Goal: Check status: Check status

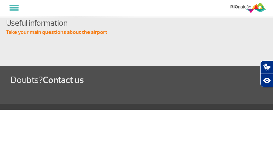
select select "en"
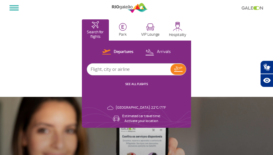
click at [95, 33] on p "Search for flights" at bounding box center [95, 34] width 21 height 9
click at [154, 52] on img at bounding box center [149, 52] width 9 height 8
click at [125, 52] on p "Departures" at bounding box center [123, 52] width 19 height 6
click at [180, 71] on img at bounding box center [178, 69] width 9 height 5
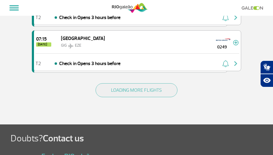
scroll to position [892, 0]
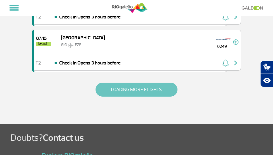
click at [145, 90] on button "LOADING MORE FLIGHTS" at bounding box center [137, 90] width 82 height 14
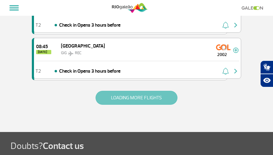
scroll to position [1811, 0]
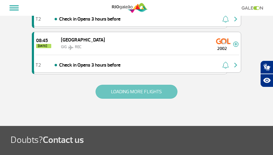
click at [138, 91] on button "LOADING MORE FLIGHTS" at bounding box center [137, 92] width 82 height 14
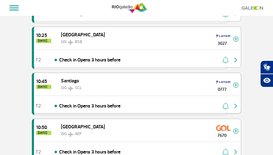
scroll to position [2509, 0]
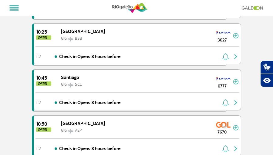
click at [88, 78] on div "10:45 [DATE] [PERSON_NAME] GIG SCL 0777" at bounding box center [137, 81] width 207 height 23
click at [49, 77] on span "10:45" at bounding box center [43, 78] width 15 height 5
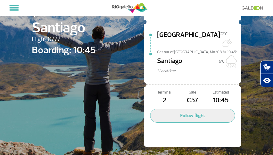
scroll to position [57, 0]
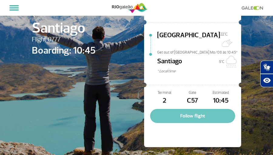
click at [194, 111] on button "Follow flight" at bounding box center [192, 116] width 85 height 14
